Goal: Information Seeking & Learning: Understand process/instructions

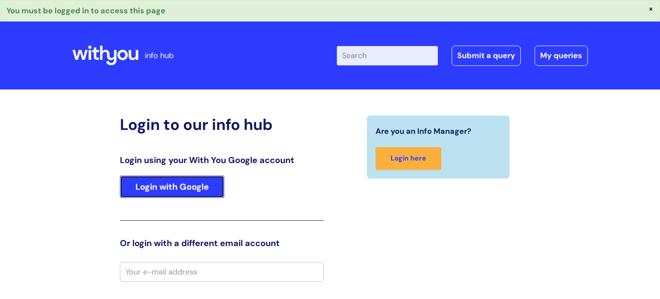
click at [198, 193] on link "Login with Google" at bounding box center [172, 186] width 104 height 22
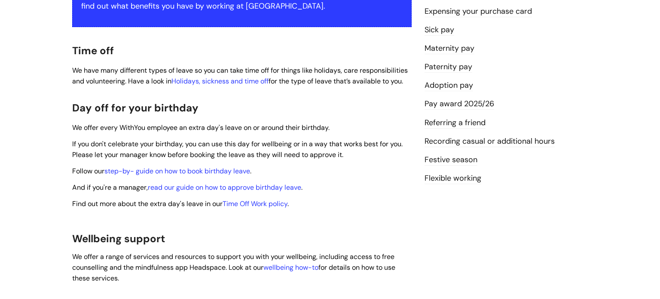
scroll to position [217, 0]
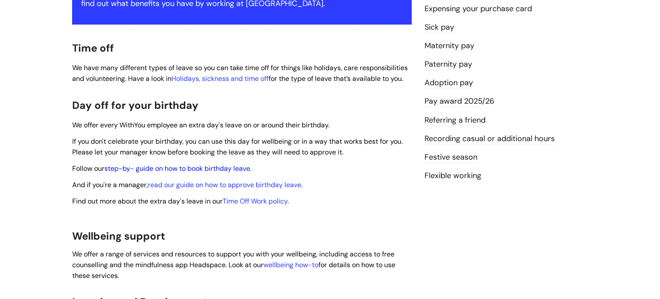
click at [216, 164] on link "step-by- guide on how to book birthday leave" at bounding box center [177, 168] width 146 height 9
